Goal: Transaction & Acquisition: Purchase product/service

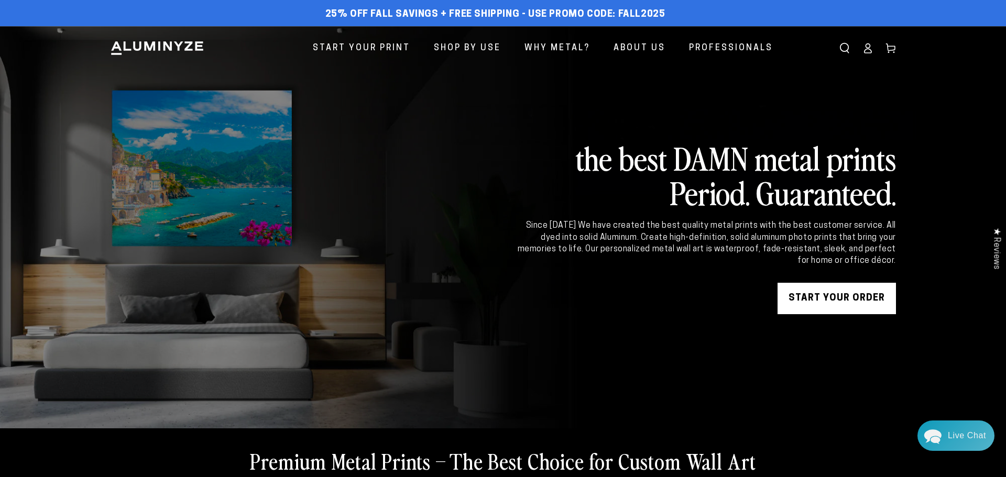
click at [380, 48] on div "Close dialog Get 35% Off + Free Shipping on Your First Order! Plus, enjoy early…" at bounding box center [503, 238] width 1006 height 477
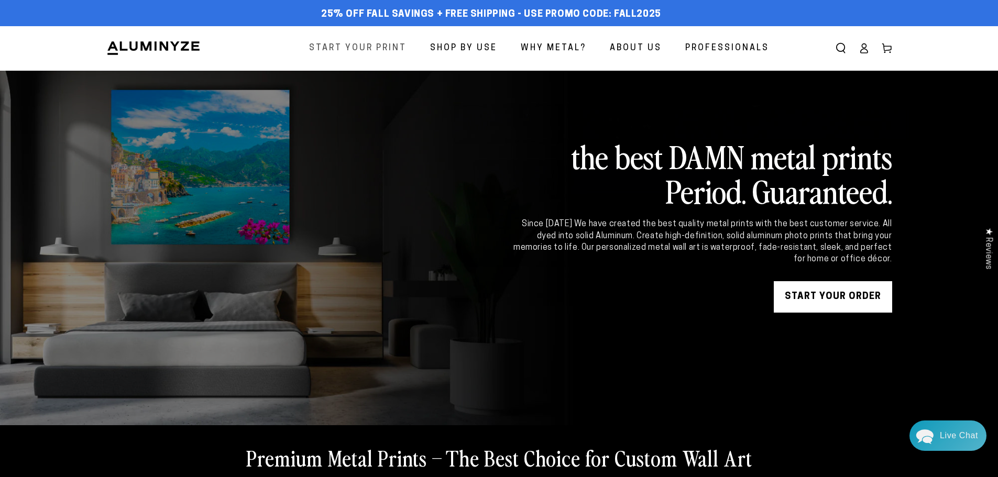
click at [380, 48] on span "Start Your Print" at bounding box center [357, 48] width 97 height 15
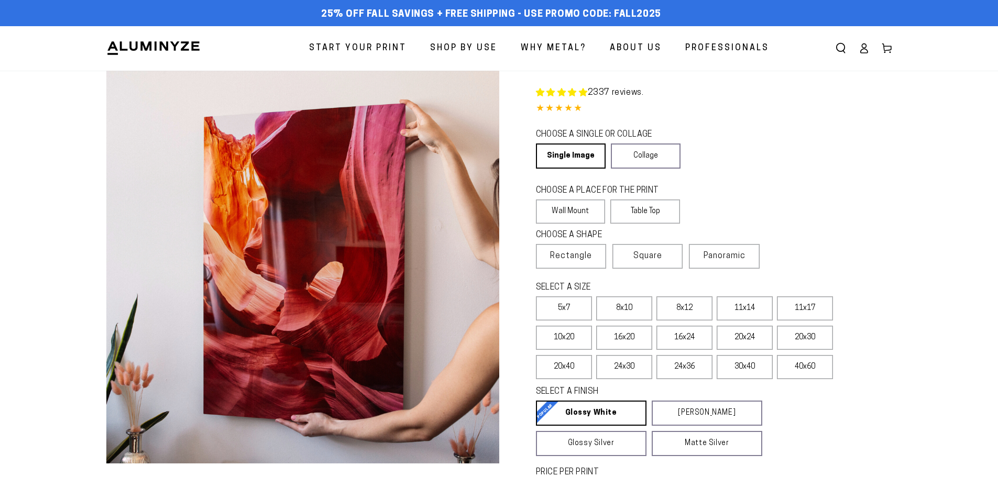
select select "**********"
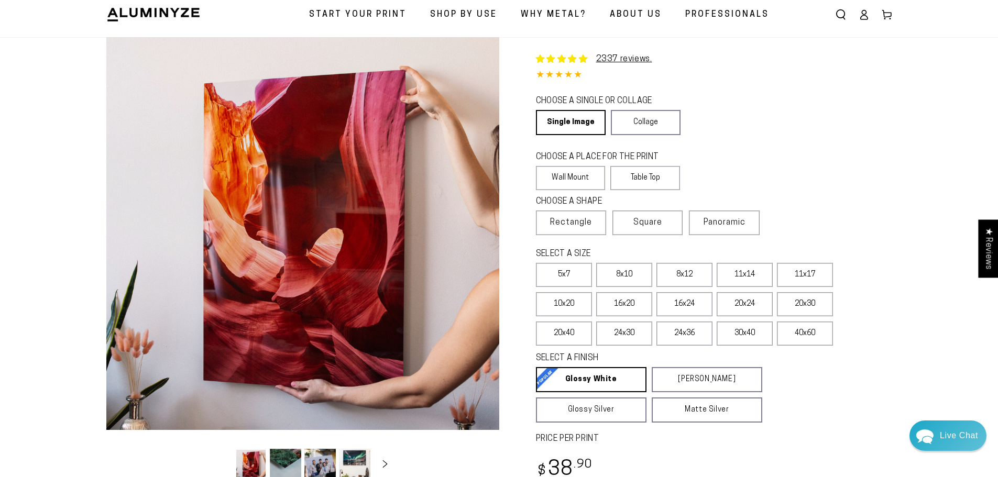
scroll to position [52, 0]
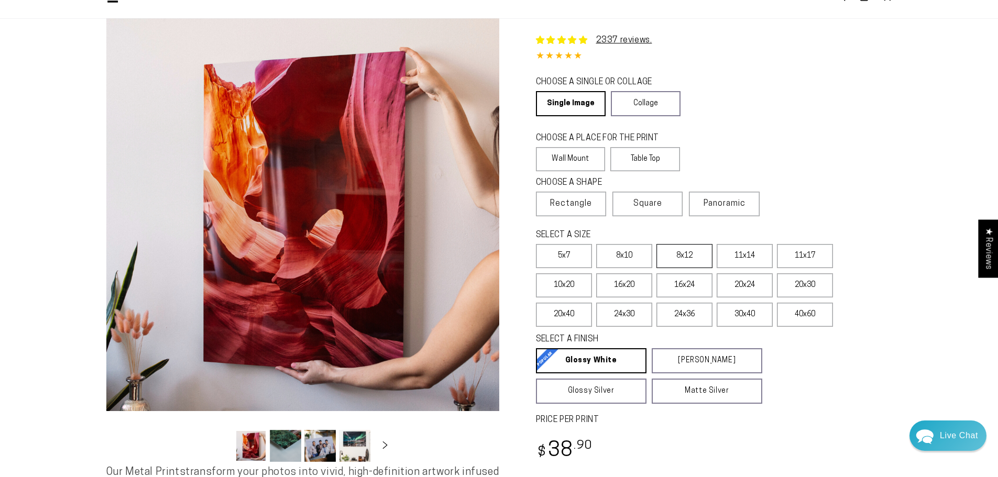
click at [676, 257] on label "8x12" at bounding box center [684, 256] width 56 height 24
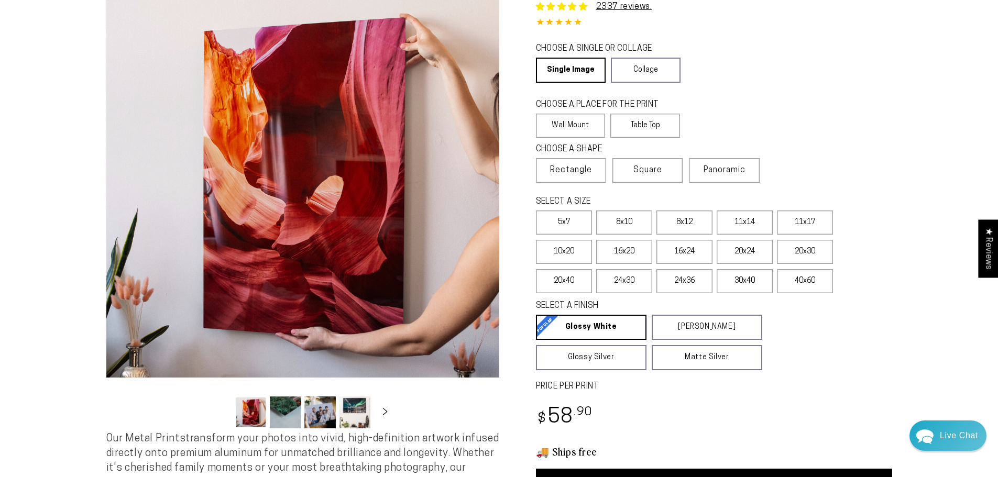
scroll to position [105, 0]
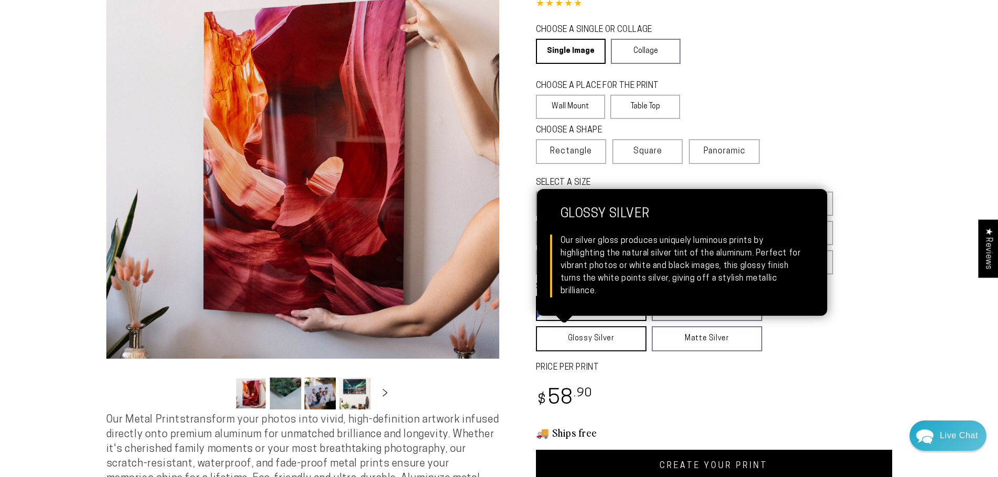
click at [594, 341] on link "Glossy Silver Glossy Silver Our silver gloss produces uniquely luminous prints …" at bounding box center [591, 338] width 111 height 25
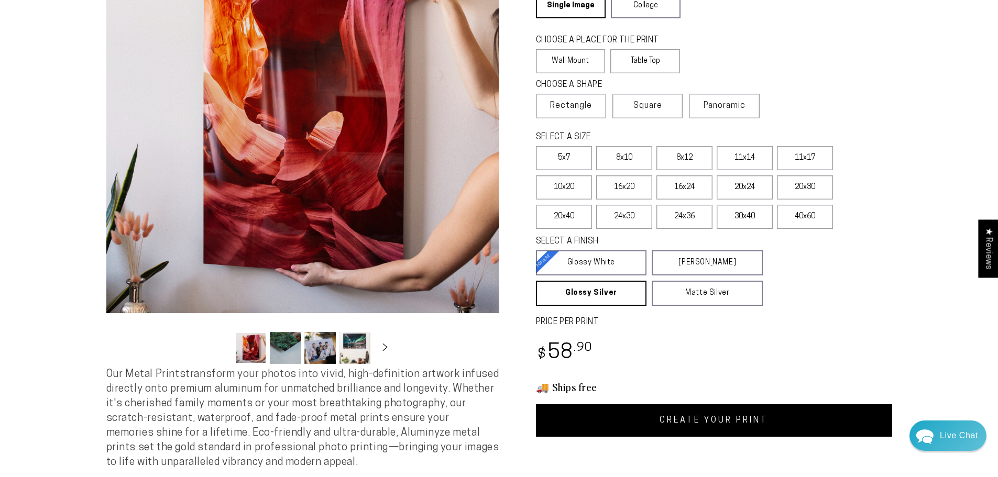
scroll to position [210, 0]
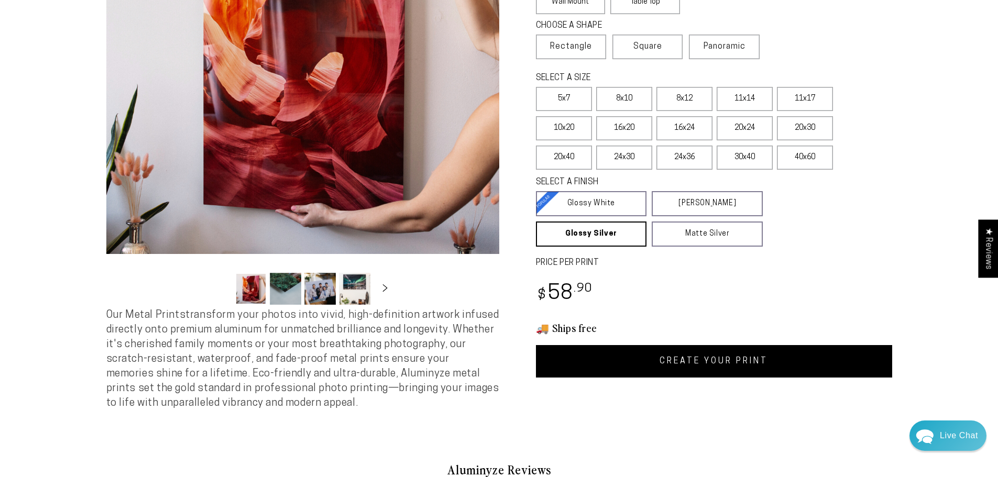
click at [723, 359] on link "CREATE YOUR PRINT" at bounding box center [714, 361] width 356 height 32
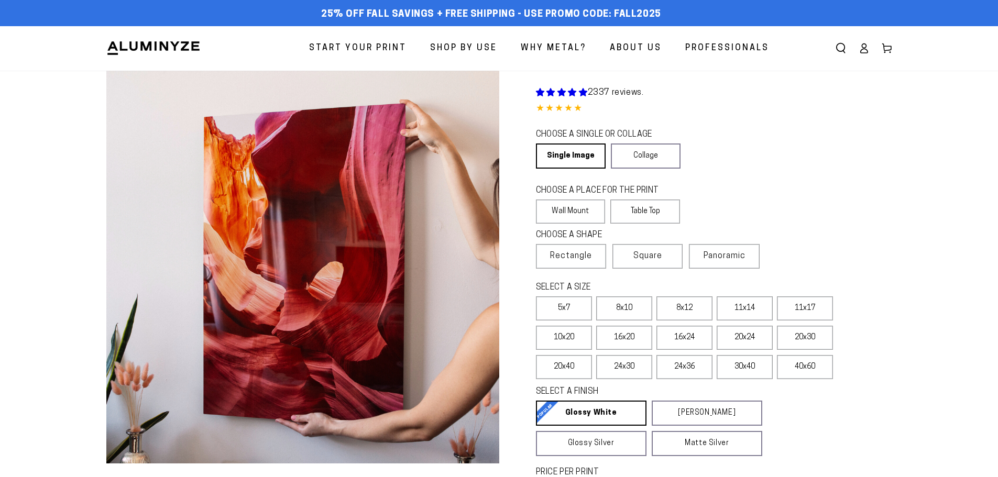
scroll to position [210, 0]
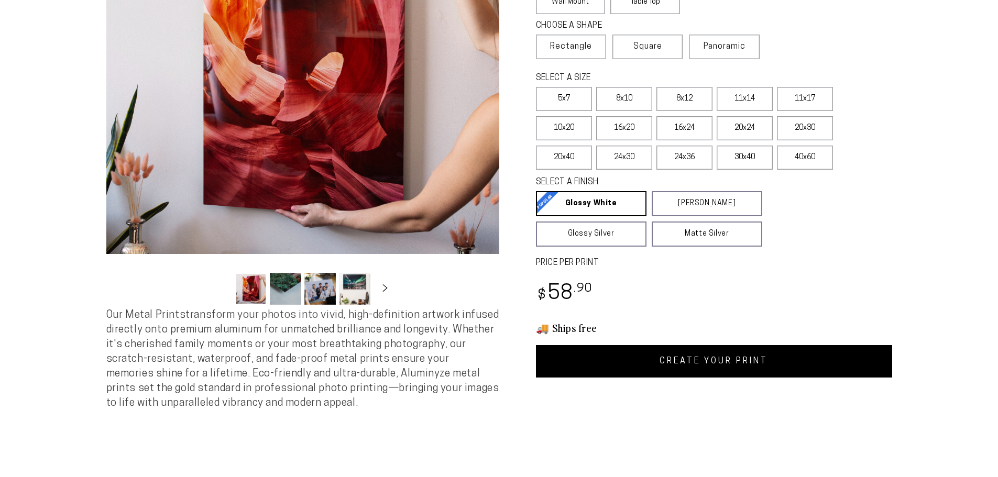
select select "**********"
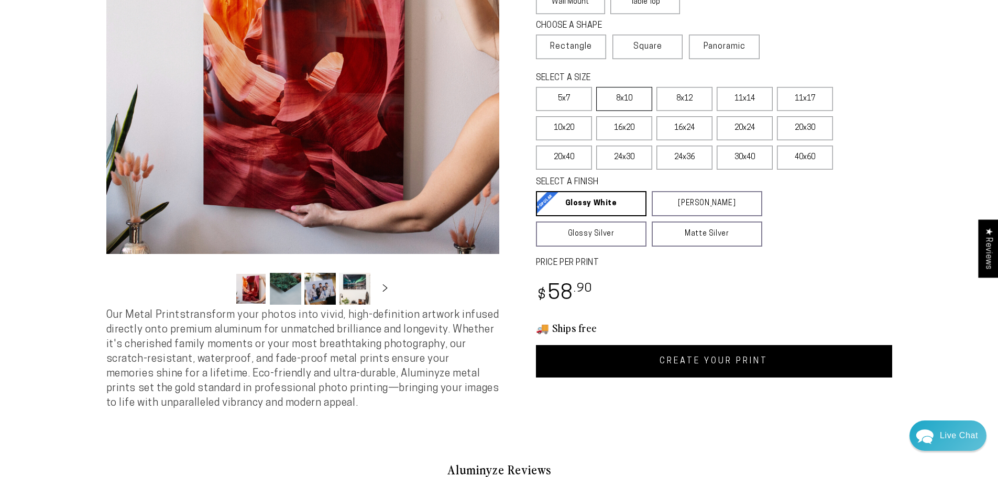
click at [633, 106] on label "8x10" at bounding box center [624, 99] width 56 height 24
click at [575, 97] on label "5x7" at bounding box center [564, 99] width 56 height 24
click at [684, 100] on label "8x12" at bounding box center [684, 99] width 56 height 24
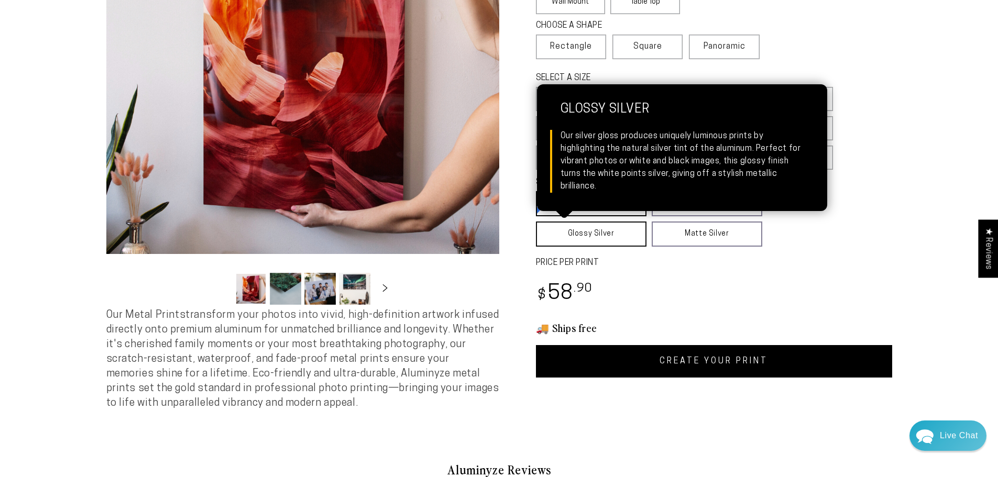
click at [587, 232] on link "Glossy Silver Glossy Silver Our silver gloss produces uniquely luminous prints …" at bounding box center [591, 234] width 111 height 25
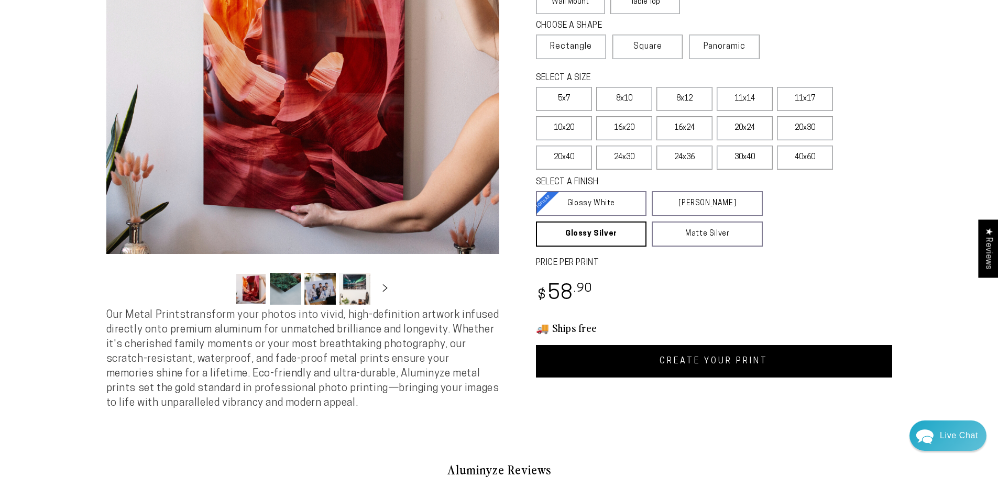
click at [727, 366] on link "CREATE YOUR PRINT" at bounding box center [714, 361] width 356 height 32
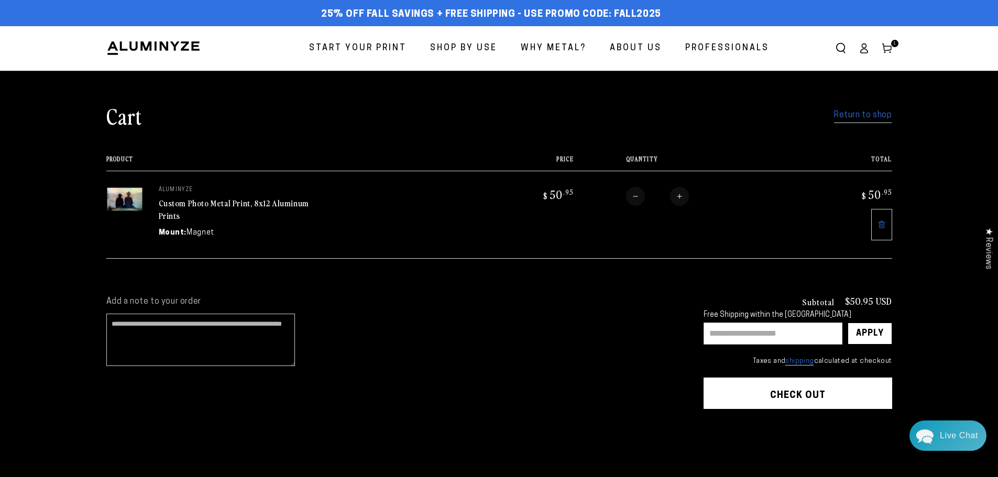
drag, startPoint x: 785, startPoint y: 330, endPoint x: 791, endPoint y: 329, distance: 5.3
click at [785, 331] on input "text" at bounding box center [773, 334] width 139 height 22
type input "********"
click at [873, 336] on div "Apply" at bounding box center [870, 333] width 28 height 21
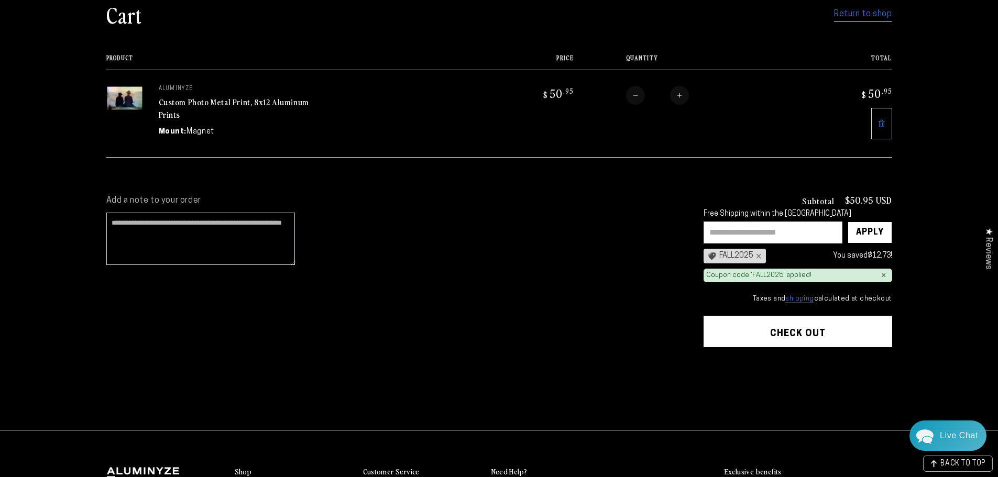
scroll to position [105, 0]
